Goal: Task Accomplishment & Management: Manage account settings

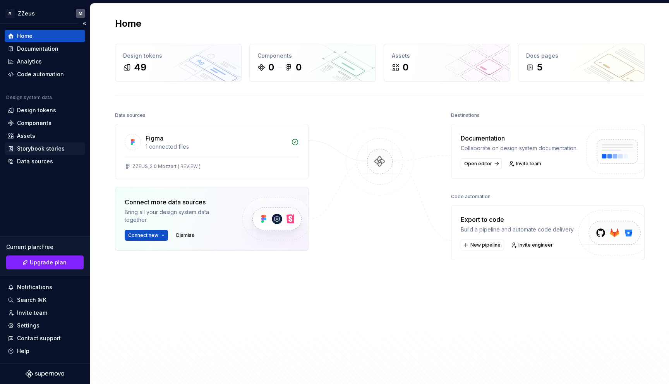
click at [46, 148] on div "Storybook stories" at bounding box center [41, 149] width 48 height 8
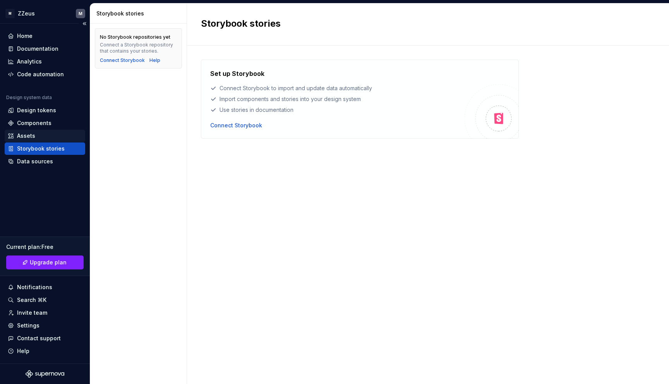
click at [32, 137] on div "Assets" at bounding box center [26, 136] width 18 height 8
click at [37, 128] on div "Components" at bounding box center [45, 123] width 80 height 12
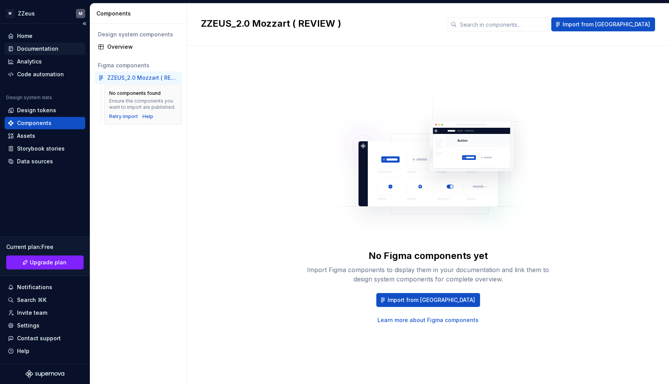
click at [43, 49] on div "Documentation" at bounding box center [37, 49] width 41 height 8
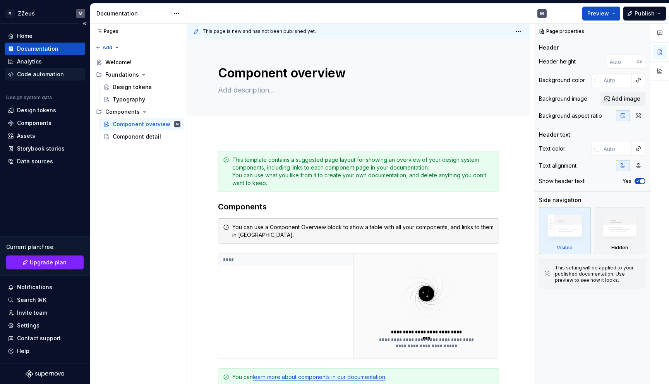
click at [43, 79] on div "Code automation" at bounding box center [45, 74] width 80 height 12
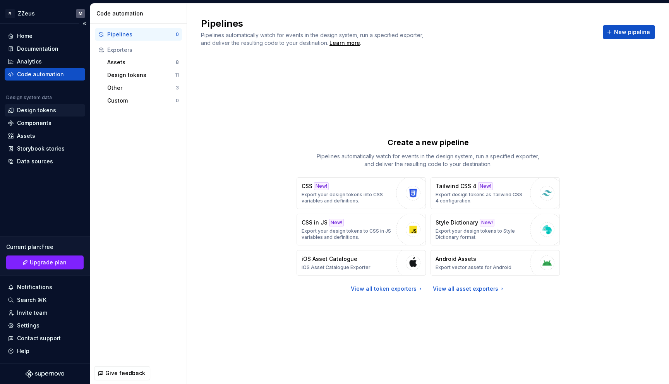
click at [30, 110] on div "Design tokens" at bounding box center [36, 110] width 39 height 8
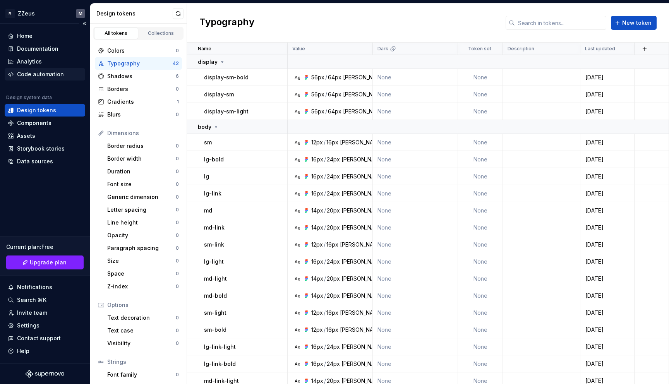
click at [35, 78] on div "Code automation" at bounding box center [40, 74] width 47 height 8
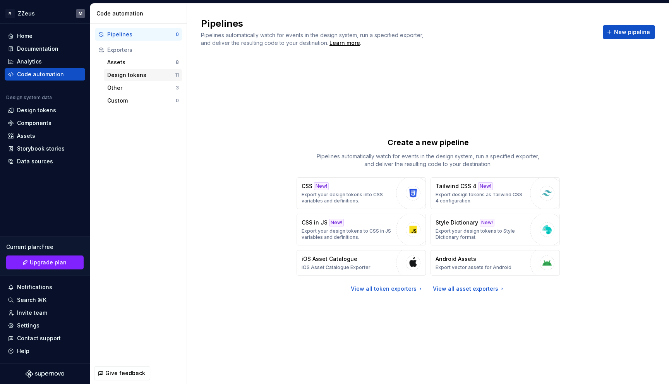
click at [123, 72] on div "Design tokens" at bounding box center [141, 75] width 68 height 8
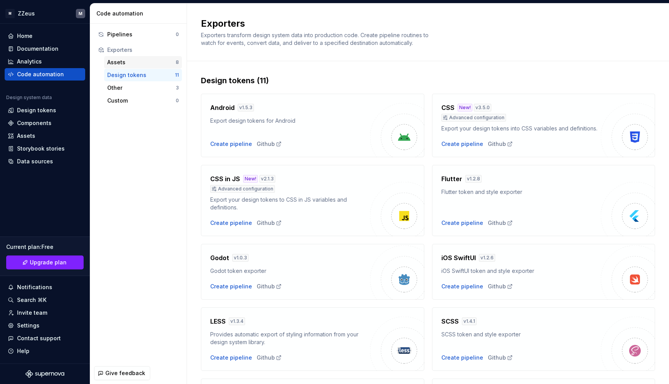
click at [125, 60] on div "Assets" at bounding box center [141, 62] width 68 height 8
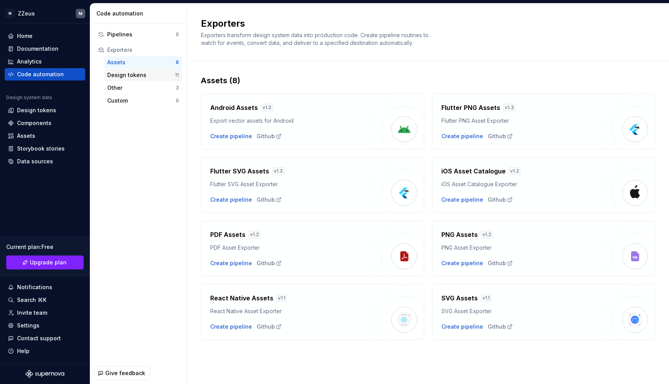
click at [123, 75] on div "Design tokens" at bounding box center [141, 75] width 68 height 8
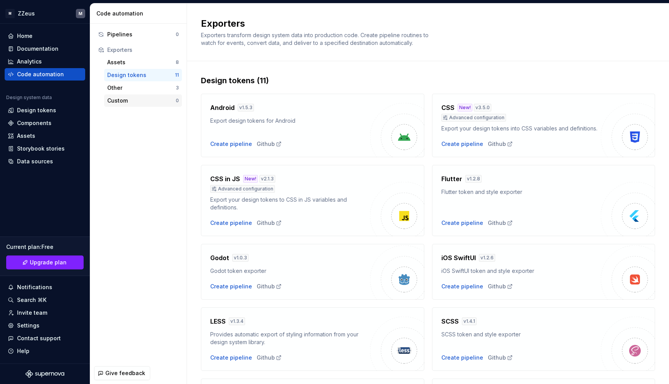
click at [120, 99] on div "Custom" at bounding box center [141, 101] width 68 height 8
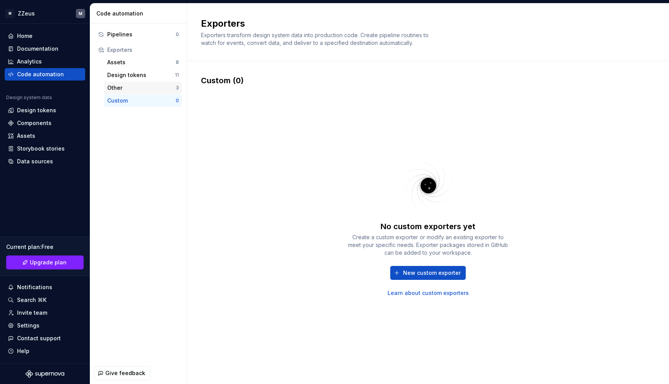
click at [119, 93] on div "Other 3" at bounding box center [143, 88] width 78 height 12
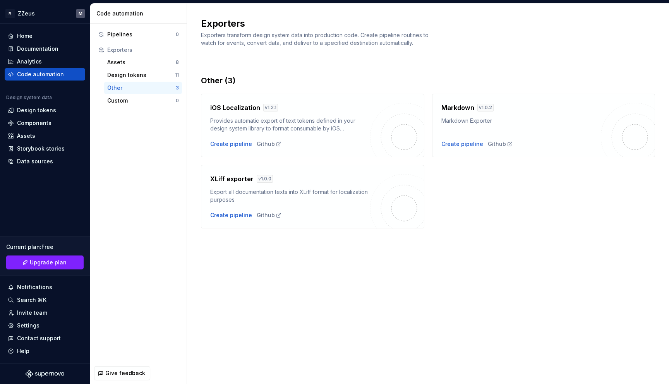
click at [120, 83] on div "Other 3" at bounding box center [143, 88] width 78 height 12
click at [121, 76] on div "Design tokens" at bounding box center [141, 75] width 68 height 8
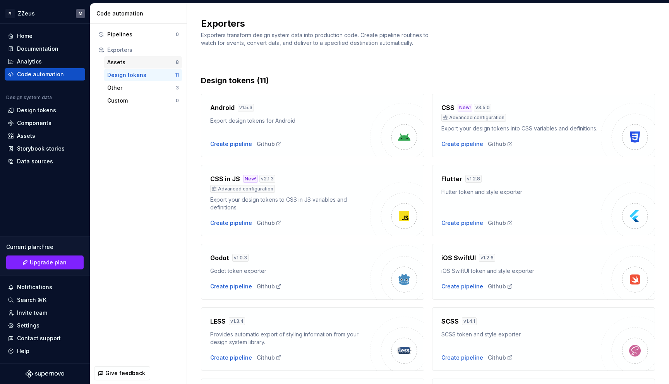
click at [121, 62] on div "Assets" at bounding box center [141, 62] width 68 height 8
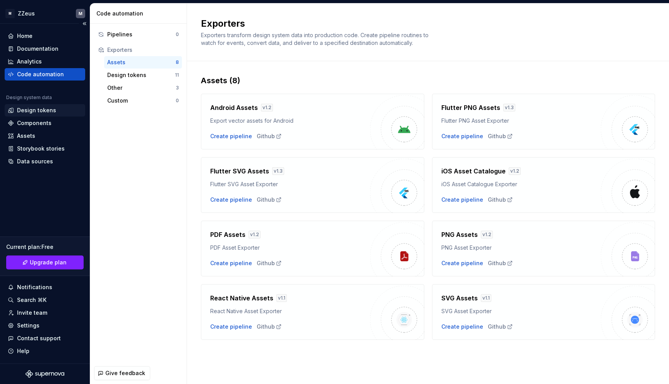
click at [48, 113] on div "Design tokens" at bounding box center [36, 110] width 39 height 8
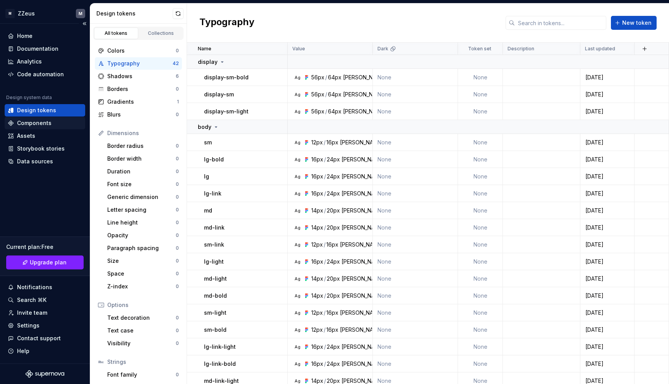
click at [45, 124] on div "Components" at bounding box center [34, 123] width 34 height 8
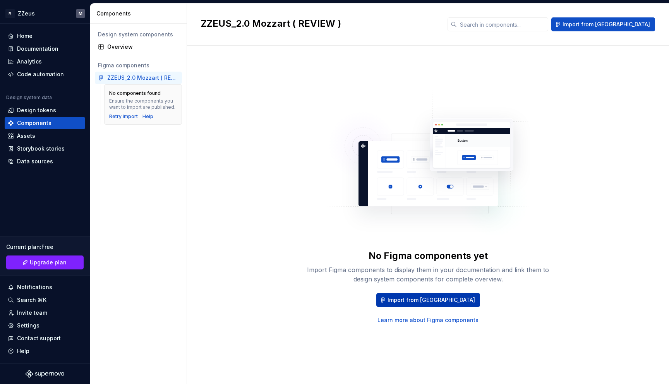
click at [417, 301] on span "Import from [GEOGRAPHIC_DATA]" at bounding box center [430, 300] width 87 height 8
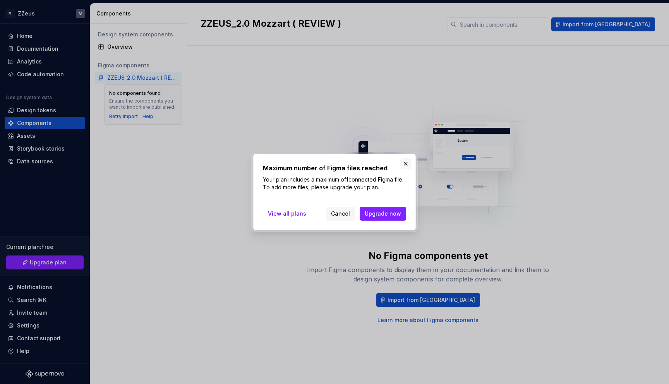
click at [404, 165] on button "button" at bounding box center [405, 163] width 11 height 11
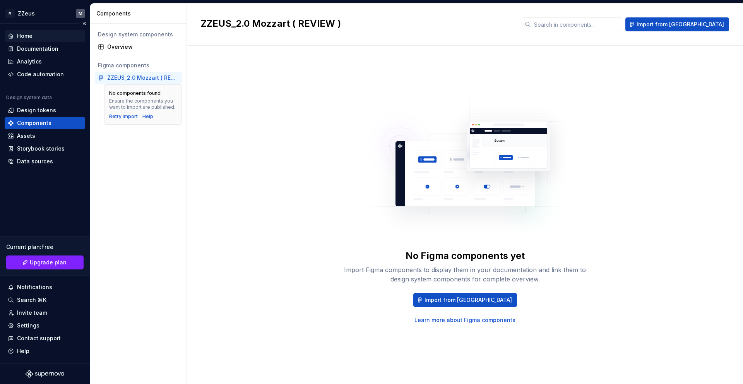
click at [54, 33] on div "Home" at bounding box center [45, 36] width 74 height 8
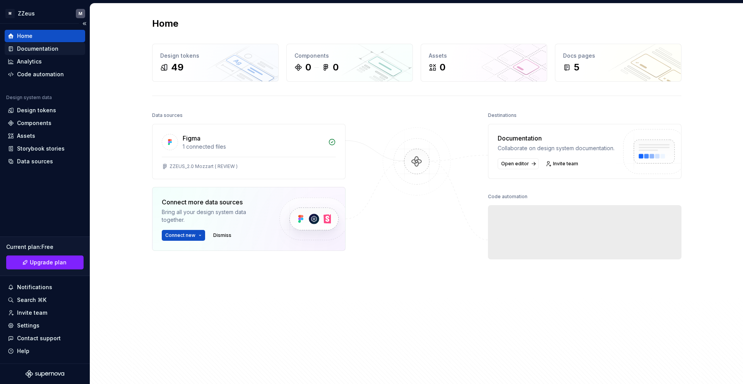
click at [50, 49] on div "Documentation" at bounding box center [37, 49] width 41 height 8
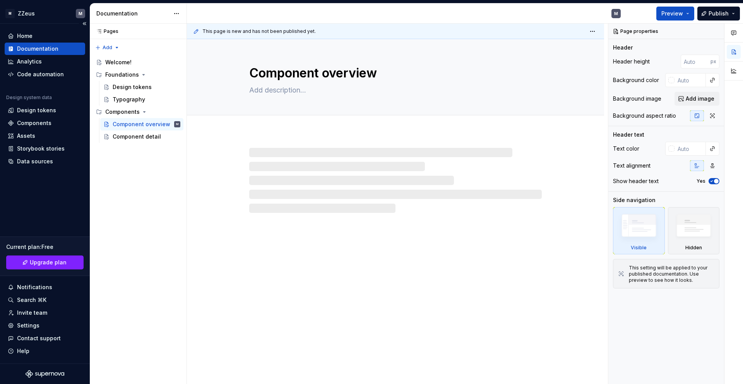
type textarea "*"
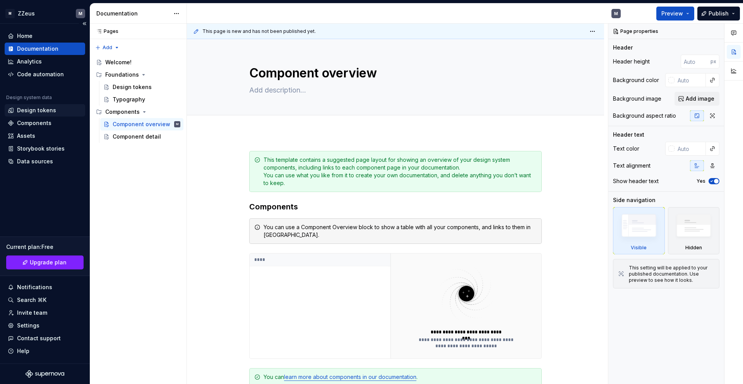
click at [43, 111] on div "Design tokens" at bounding box center [36, 110] width 39 height 8
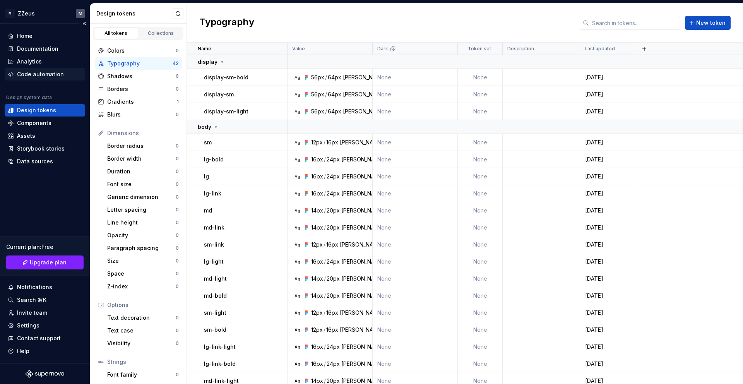
click at [53, 79] on div "Code automation" at bounding box center [45, 74] width 80 height 12
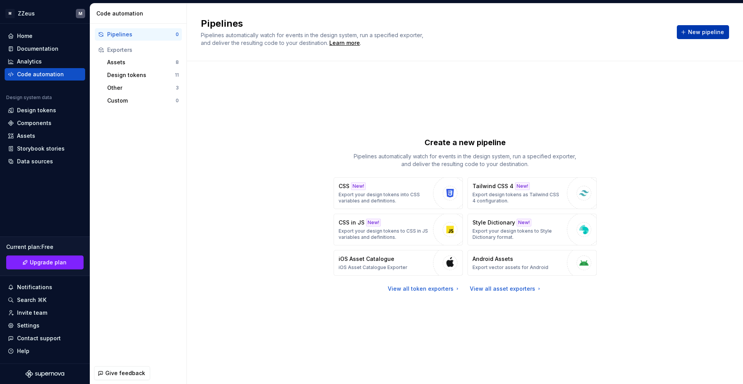
click at [668, 33] on span "New pipeline" at bounding box center [706, 32] width 36 height 8
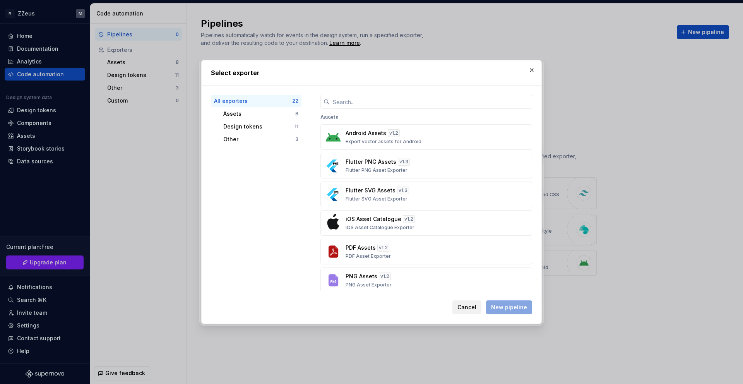
click at [470, 305] on span "Cancel" at bounding box center [466, 307] width 19 height 8
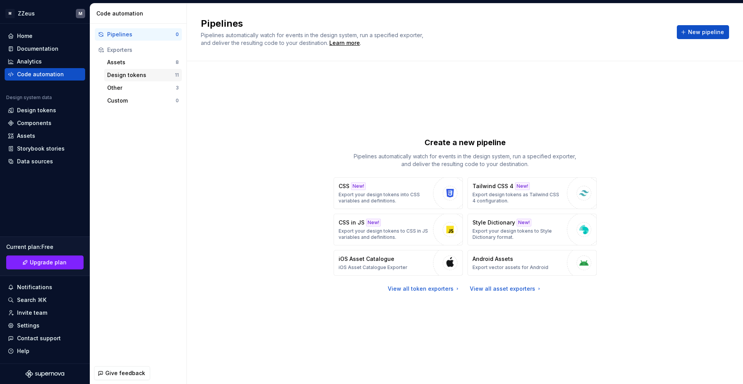
click at [142, 78] on div "Design tokens" at bounding box center [141, 75] width 68 height 8
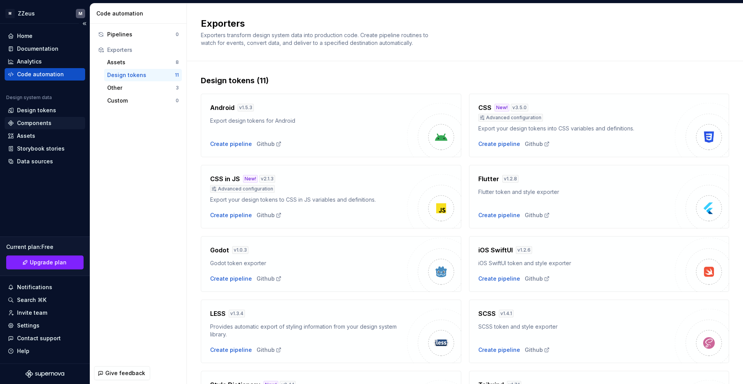
click at [50, 125] on div "Components" at bounding box center [34, 123] width 34 height 8
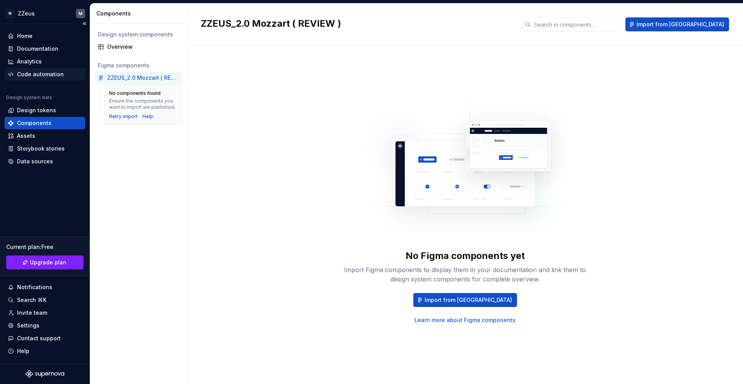
click at [46, 73] on div "Code automation" at bounding box center [40, 74] width 47 height 8
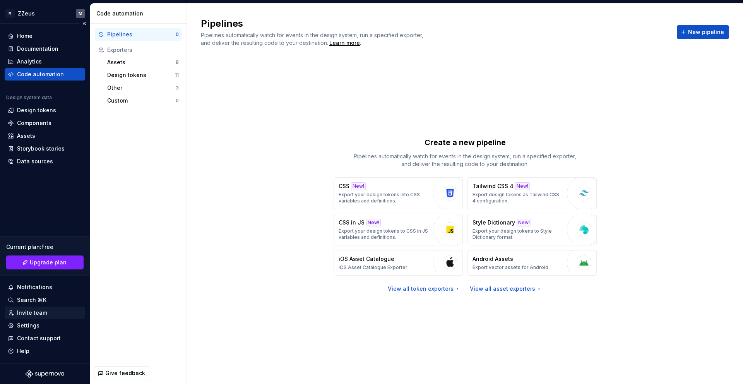
click at [40, 311] on div "Invite team" at bounding box center [32, 313] width 30 height 8
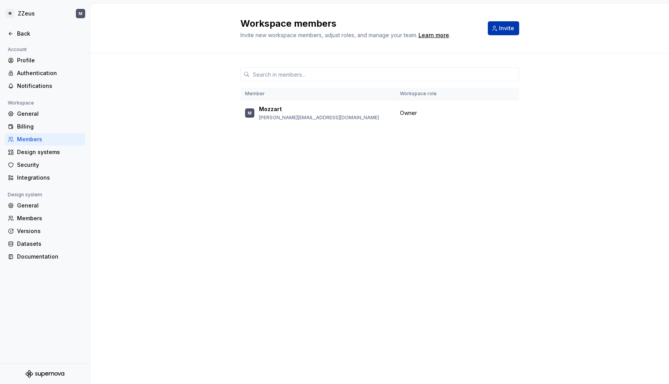
click at [504, 31] on span "Invite" at bounding box center [506, 28] width 15 height 8
click at [38, 63] on div "Profile" at bounding box center [49, 60] width 65 height 8
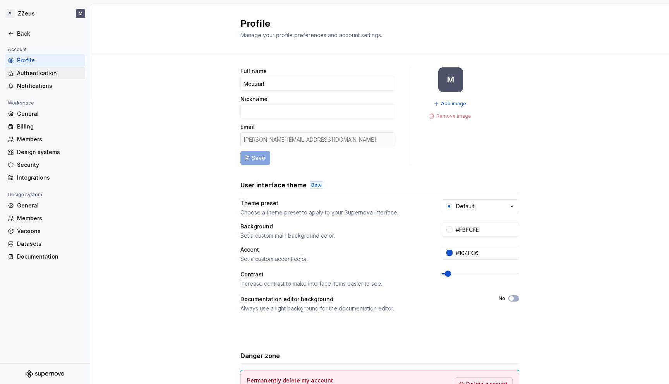
click at [29, 70] on div "Authentication" at bounding box center [49, 73] width 65 height 8
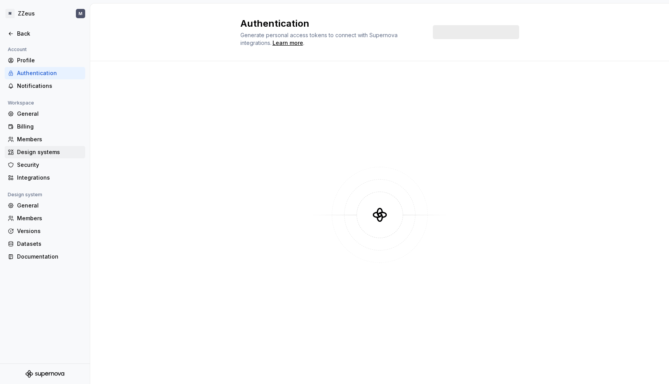
click at [39, 155] on div "Design systems" at bounding box center [49, 152] width 65 height 8
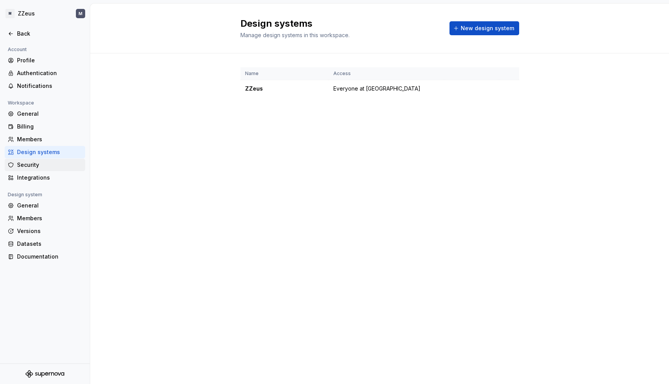
click at [41, 163] on div "Security" at bounding box center [49, 165] width 65 height 8
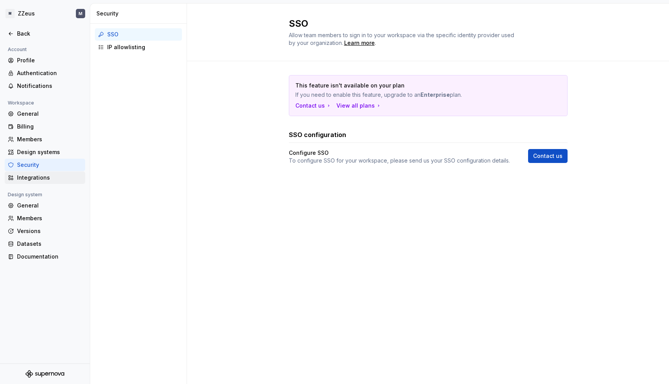
click at [41, 173] on div "Integrations" at bounding box center [45, 177] width 80 height 12
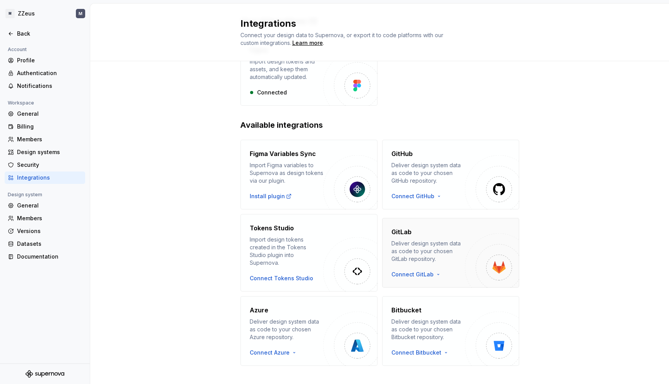
scroll to position [63, 0]
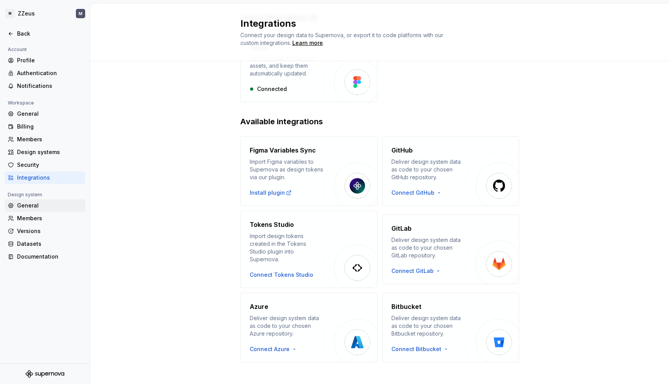
click at [27, 204] on div "General" at bounding box center [49, 206] width 65 height 8
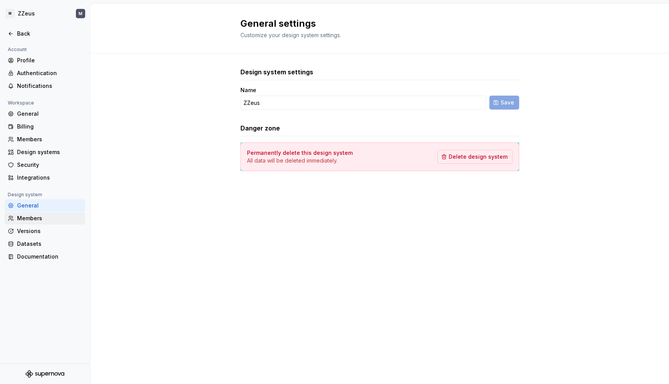
click at [36, 216] on div "Members" at bounding box center [49, 218] width 65 height 8
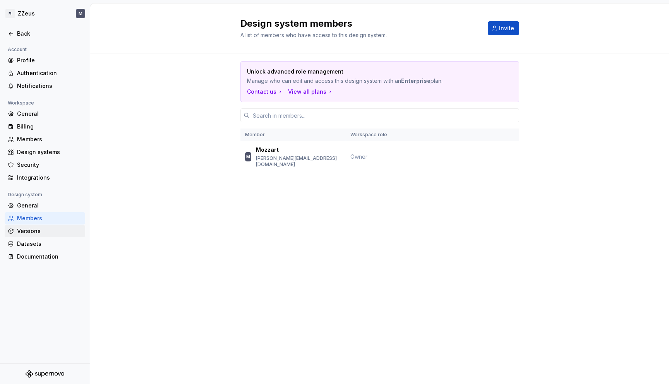
click at [35, 229] on div "Versions" at bounding box center [49, 231] width 65 height 8
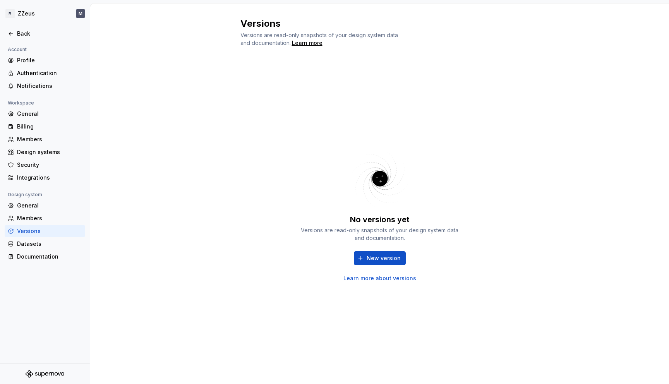
click at [37, 237] on div "General Members Versions Datasets Documentation" at bounding box center [45, 230] width 80 height 63
click at [19, 55] on div "Profile" at bounding box center [45, 60] width 80 height 12
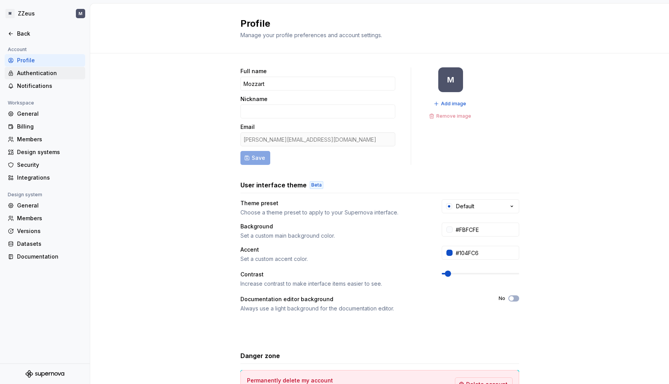
click at [36, 74] on div "Authentication" at bounding box center [49, 73] width 65 height 8
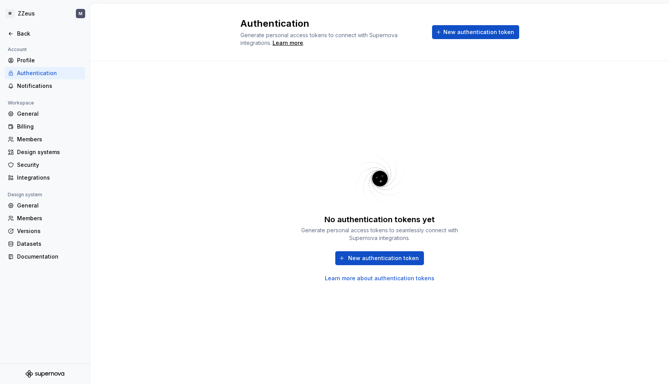
click at [36, 79] on div "Authentication" at bounding box center [45, 73] width 80 height 12
click at [35, 84] on div "Notifications" at bounding box center [49, 86] width 65 height 8
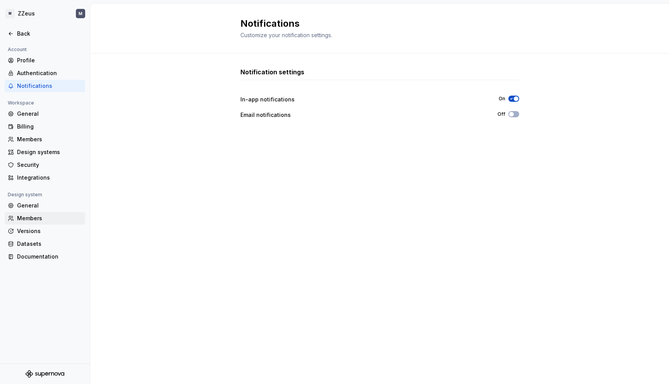
click at [35, 220] on div "Members" at bounding box center [49, 218] width 65 height 8
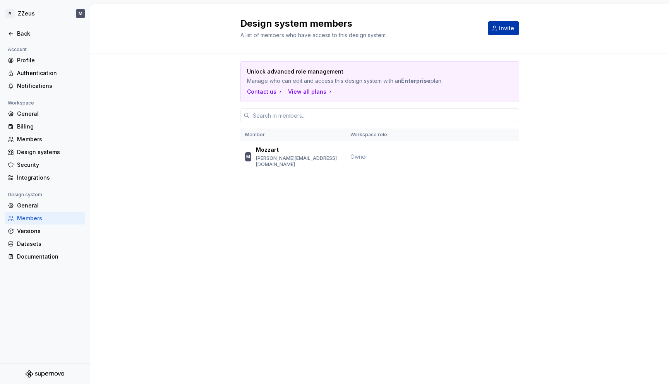
click at [500, 29] on span "Invite" at bounding box center [506, 28] width 15 height 8
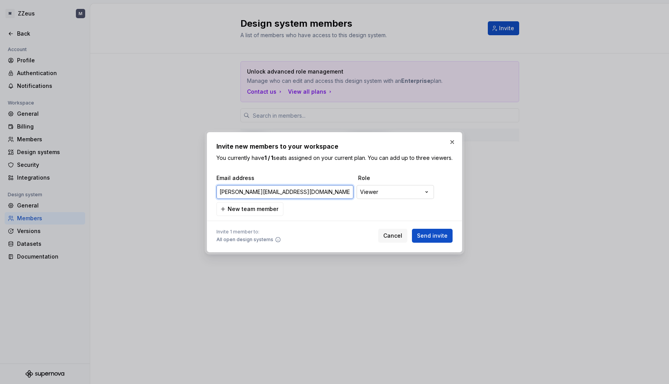
type input "[PERSON_NAME][EMAIL_ADDRESS][DOMAIN_NAME]"
click at [402, 195] on div "**********" at bounding box center [334, 192] width 669 height 384
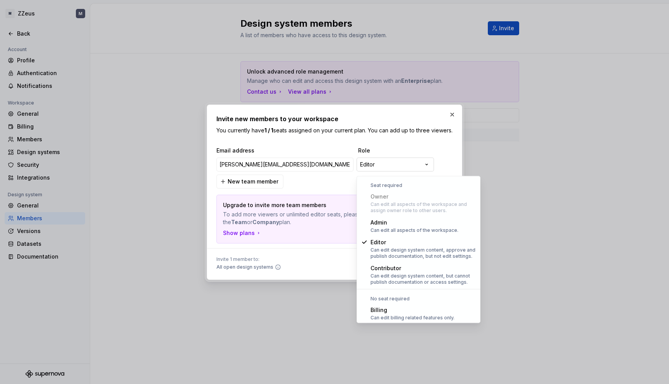
click at [383, 169] on div "**********" at bounding box center [334, 192] width 669 height 384
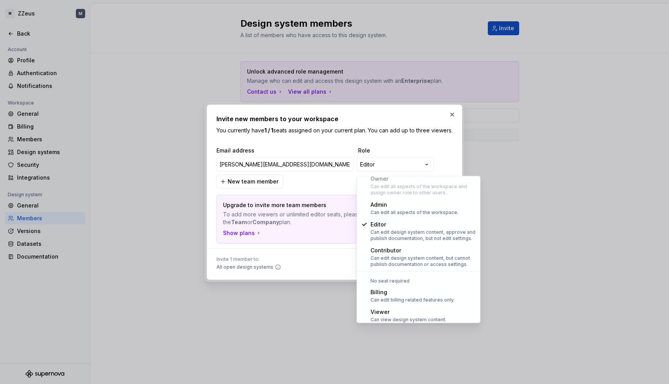
scroll to position [21, 0]
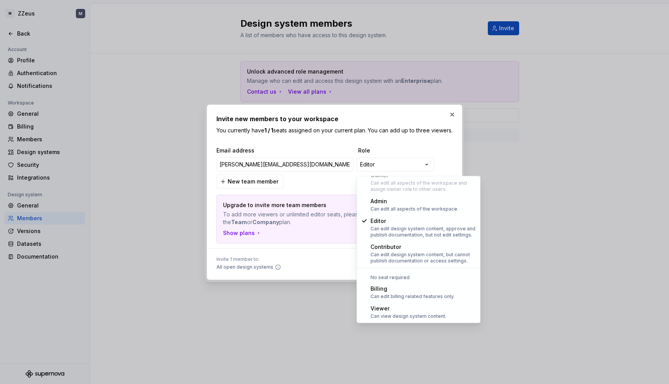
select select "******"
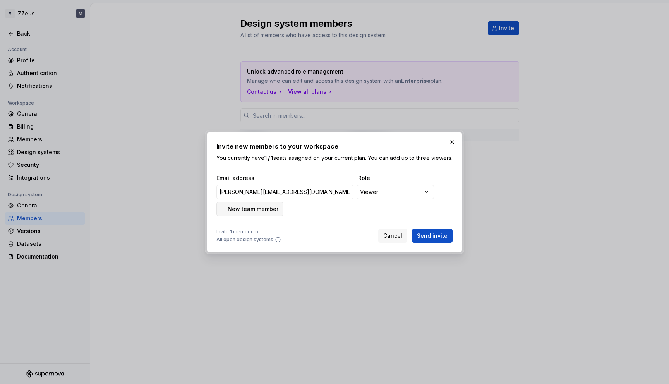
click at [259, 212] on span "New team member" at bounding box center [253, 209] width 51 height 8
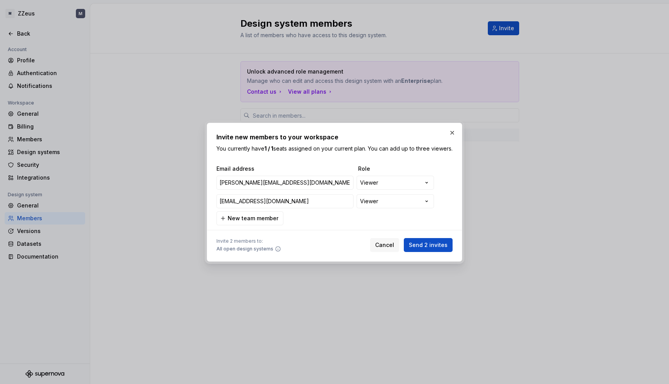
type input "[EMAIL_ADDRESS][DOMAIN_NAME]"
click at [268, 222] on span "New team member" at bounding box center [253, 218] width 51 height 8
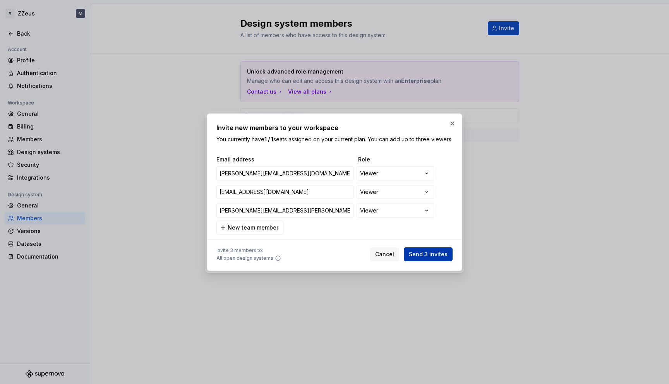
type input "[PERSON_NAME][EMAIL_ADDRESS][PERSON_NAME][DOMAIN_NAME]"
click at [430, 256] on span "Send 3 invites" at bounding box center [428, 254] width 39 height 8
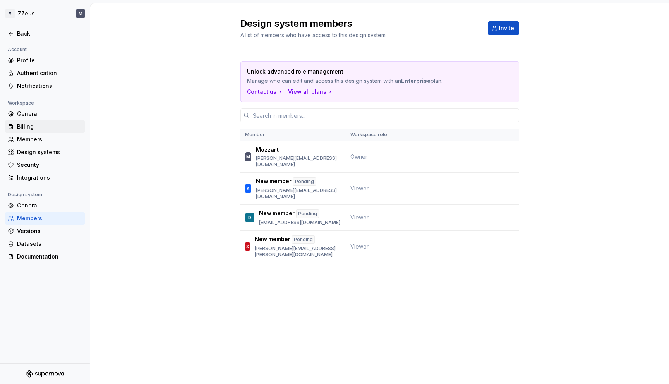
click at [34, 132] on div "Billing" at bounding box center [45, 126] width 80 height 12
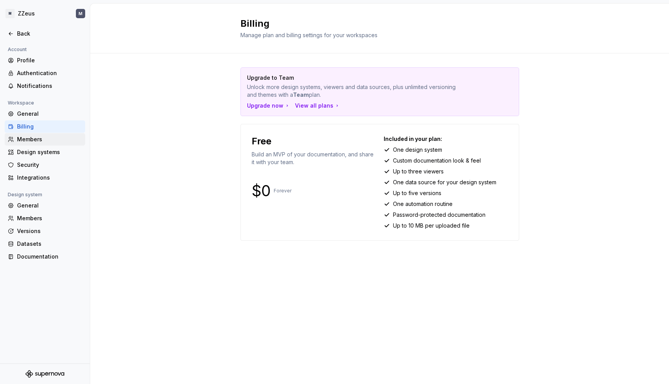
click at [34, 139] on div "Members" at bounding box center [49, 139] width 65 height 8
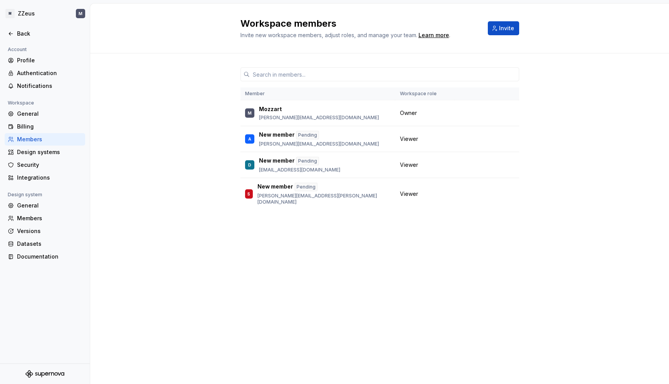
click at [36, 142] on div "Members" at bounding box center [49, 139] width 65 height 8
click at [30, 123] on div "Billing" at bounding box center [49, 127] width 65 height 8
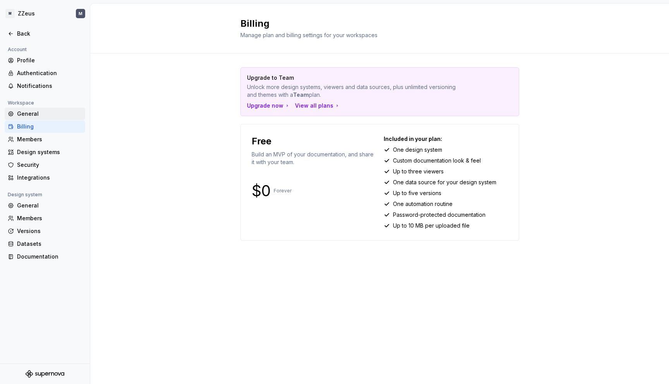
click at [31, 115] on div "General" at bounding box center [49, 114] width 65 height 8
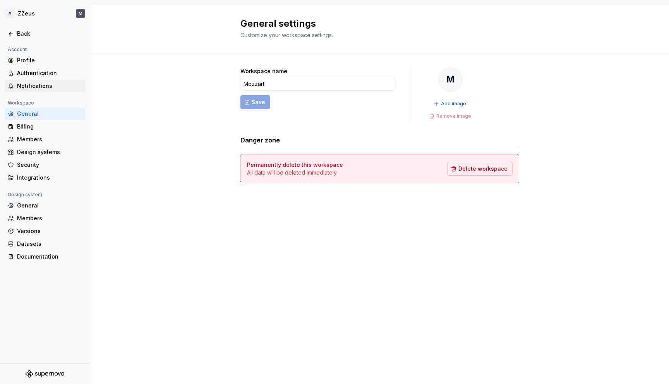
click at [28, 84] on div "Notifications" at bounding box center [49, 86] width 65 height 8
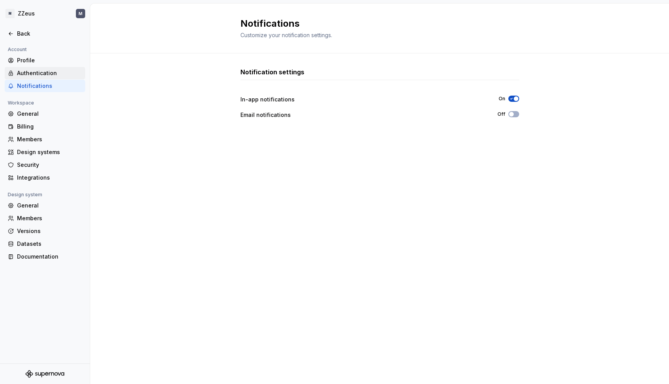
click at [30, 71] on div "Authentication" at bounding box center [49, 73] width 65 height 8
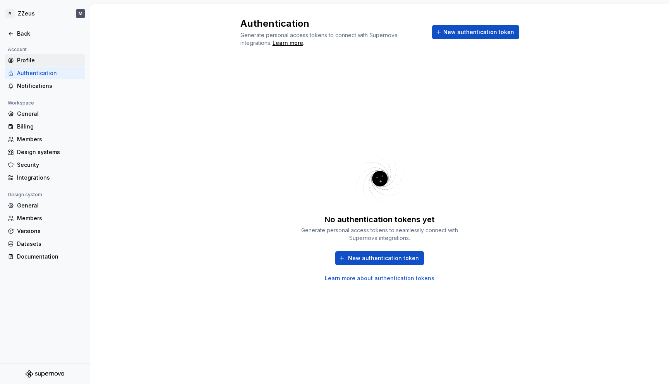
click at [27, 61] on div "Profile" at bounding box center [49, 60] width 65 height 8
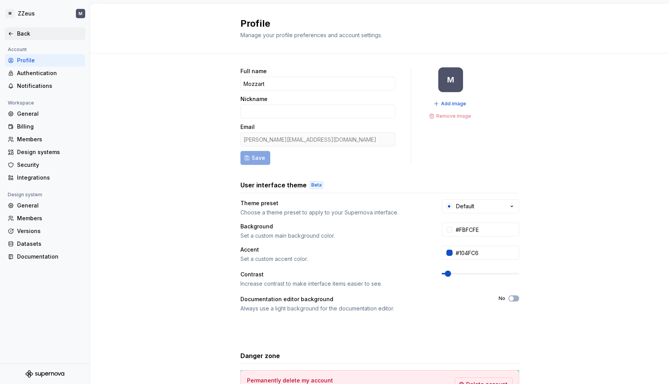
click at [16, 37] on div "Back" at bounding box center [45, 34] width 74 height 8
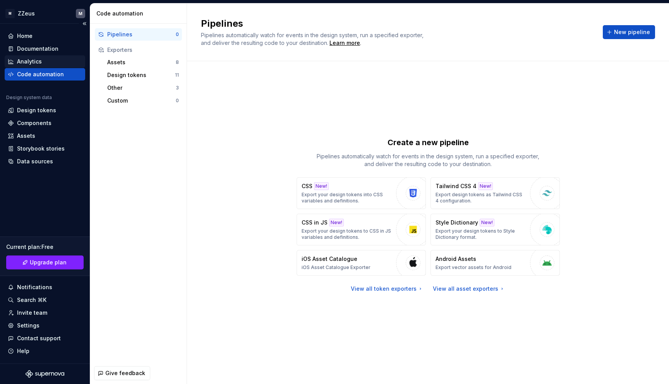
click at [45, 64] on div "Analytics" at bounding box center [45, 62] width 74 height 8
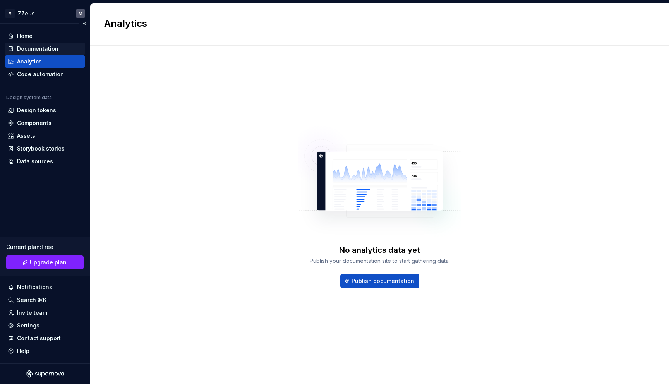
click at [36, 51] on div "Documentation" at bounding box center [37, 49] width 41 height 8
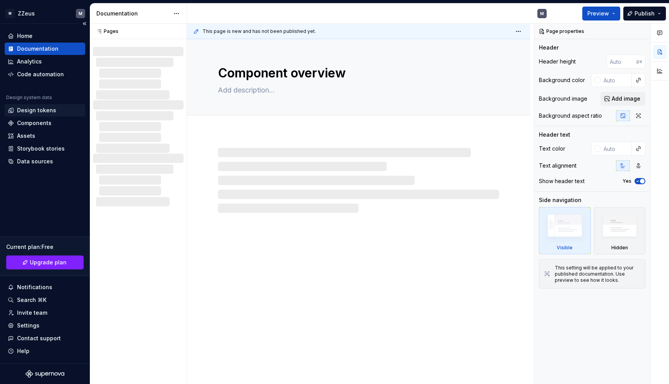
type textarea "*"
click at [36, 109] on div "Design tokens" at bounding box center [36, 110] width 39 height 8
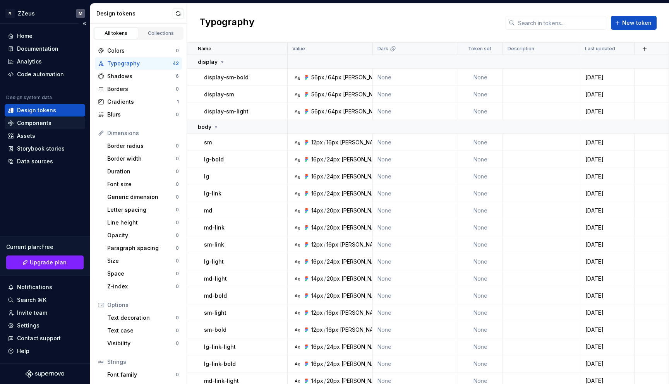
click at [49, 124] on div "Components" at bounding box center [34, 123] width 34 height 8
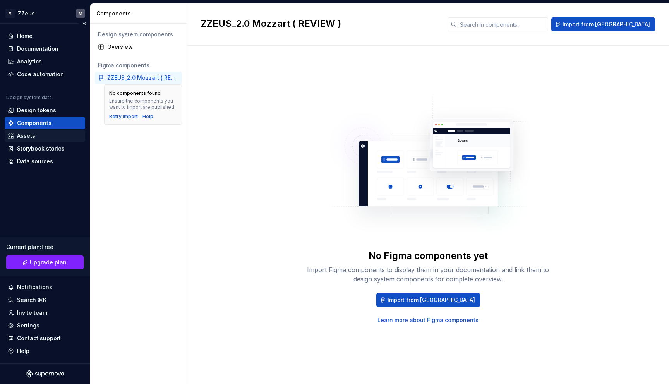
click at [46, 136] on div "Assets" at bounding box center [45, 136] width 74 height 8
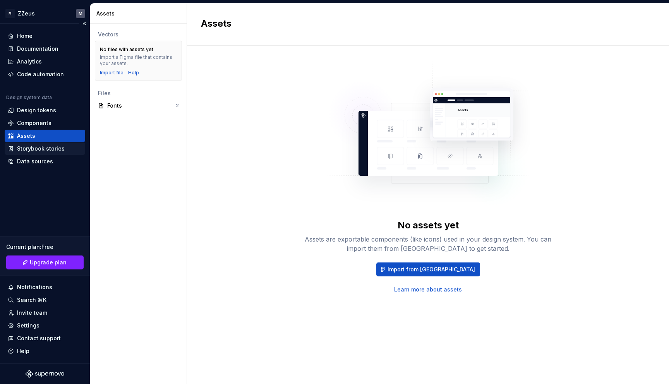
click at [48, 147] on div "Storybook stories" at bounding box center [41, 149] width 48 height 8
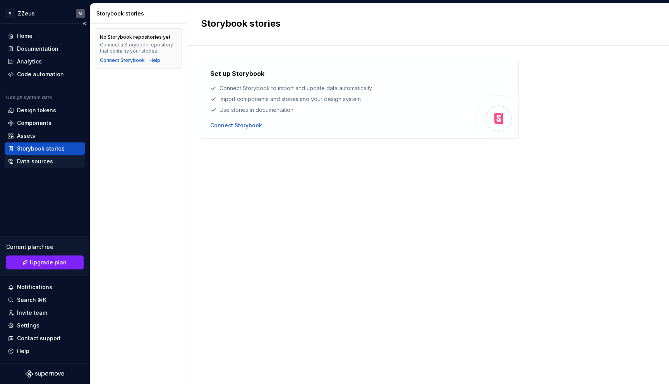
click at [47, 162] on div "Data sources" at bounding box center [35, 161] width 36 height 8
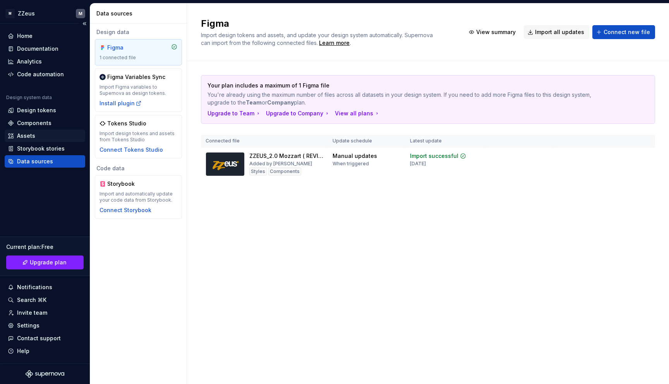
click at [27, 134] on div "Assets" at bounding box center [26, 136] width 18 height 8
